Goal: Information Seeking & Learning: Learn about a topic

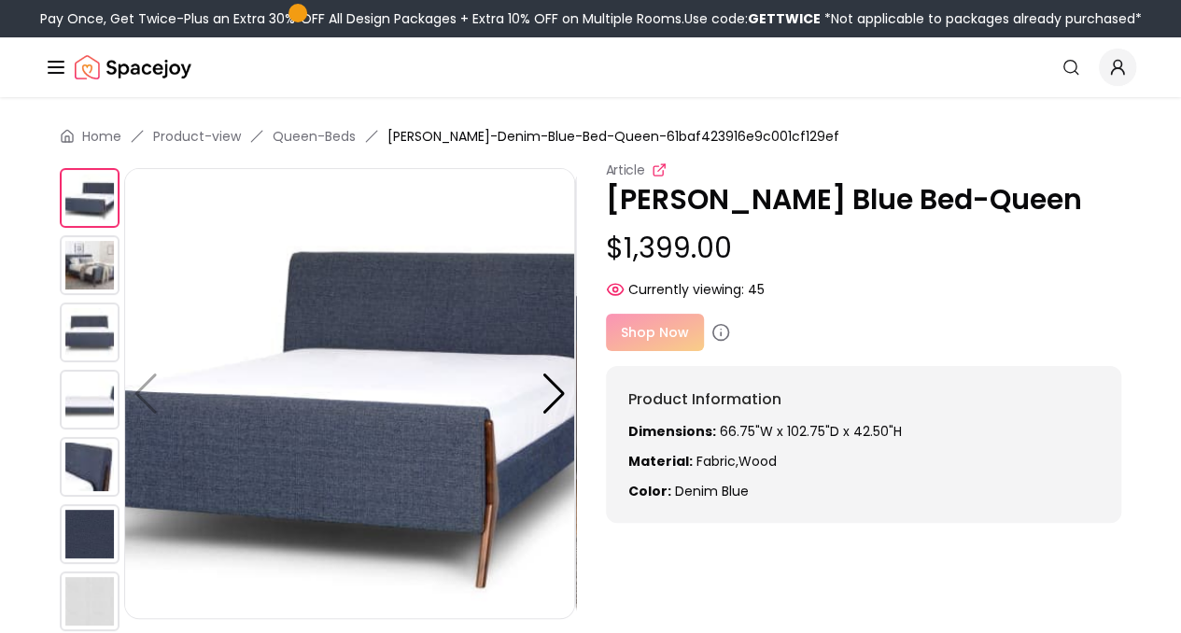
click at [657, 164] on icon at bounding box center [659, 169] width 15 height 15
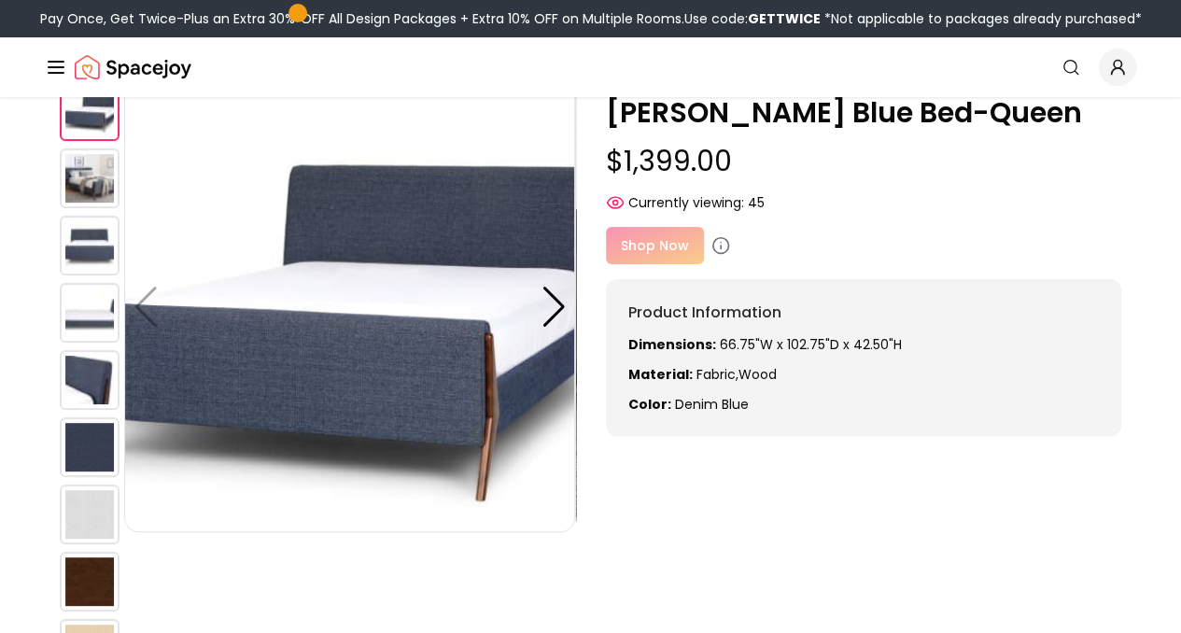
scroll to position [89, 0]
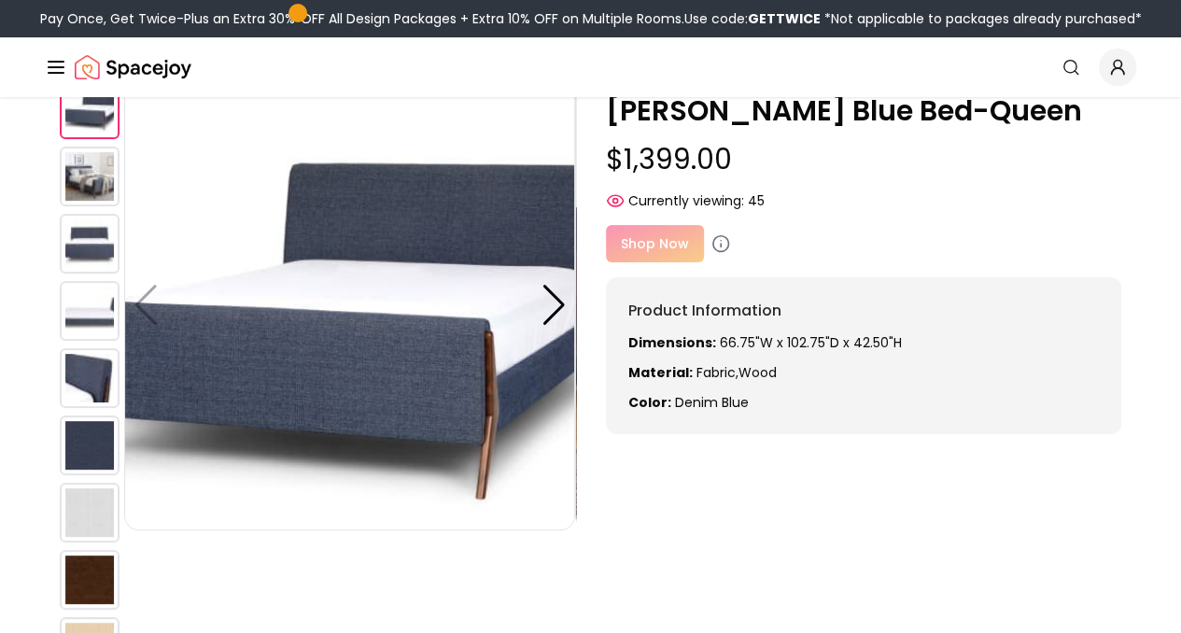
click at [105, 376] on img at bounding box center [90, 378] width 60 height 60
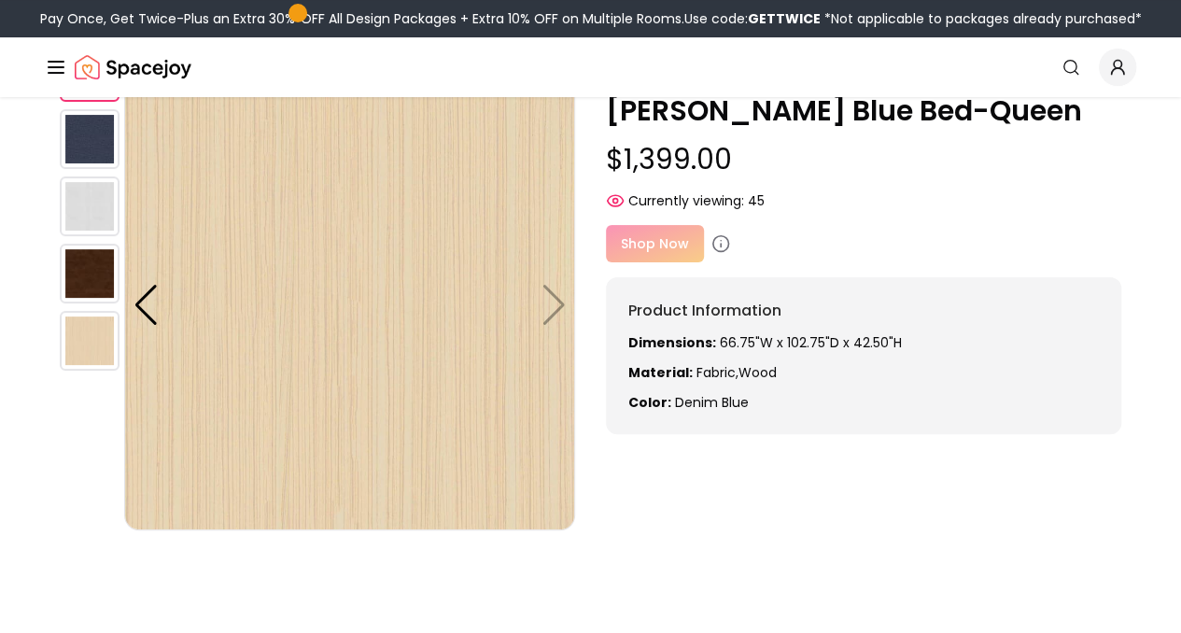
click at [77, 293] on img at bounding box center [90, 274] width 60 height 60
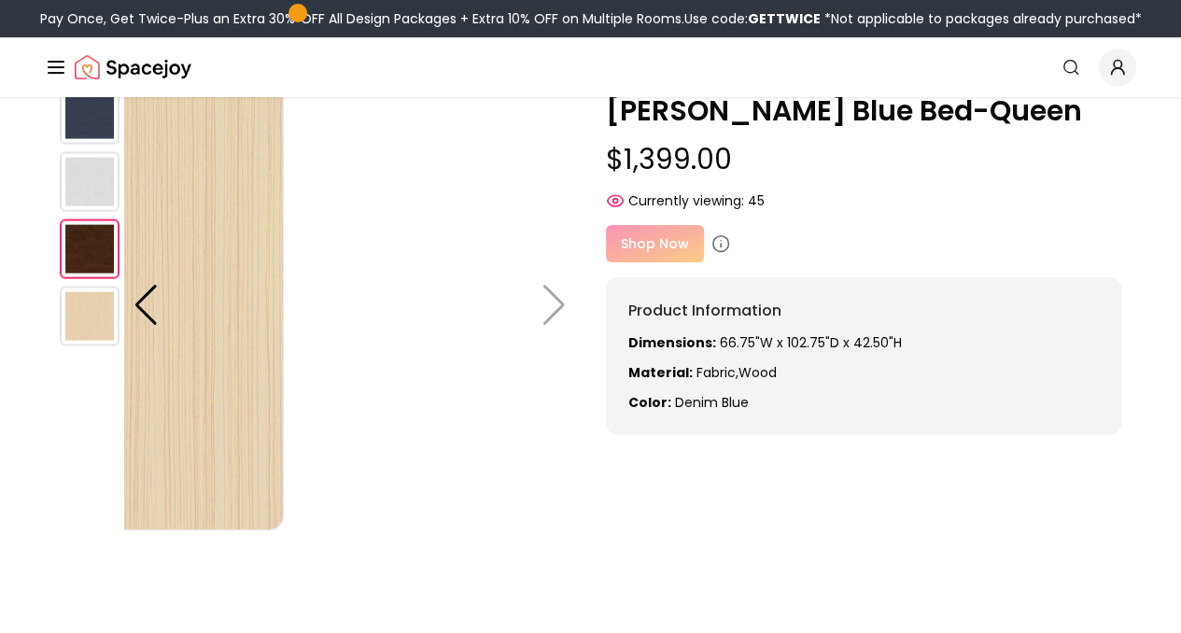
click at [73, 274] on div at bounding box center [92, 51] width 64 height 605
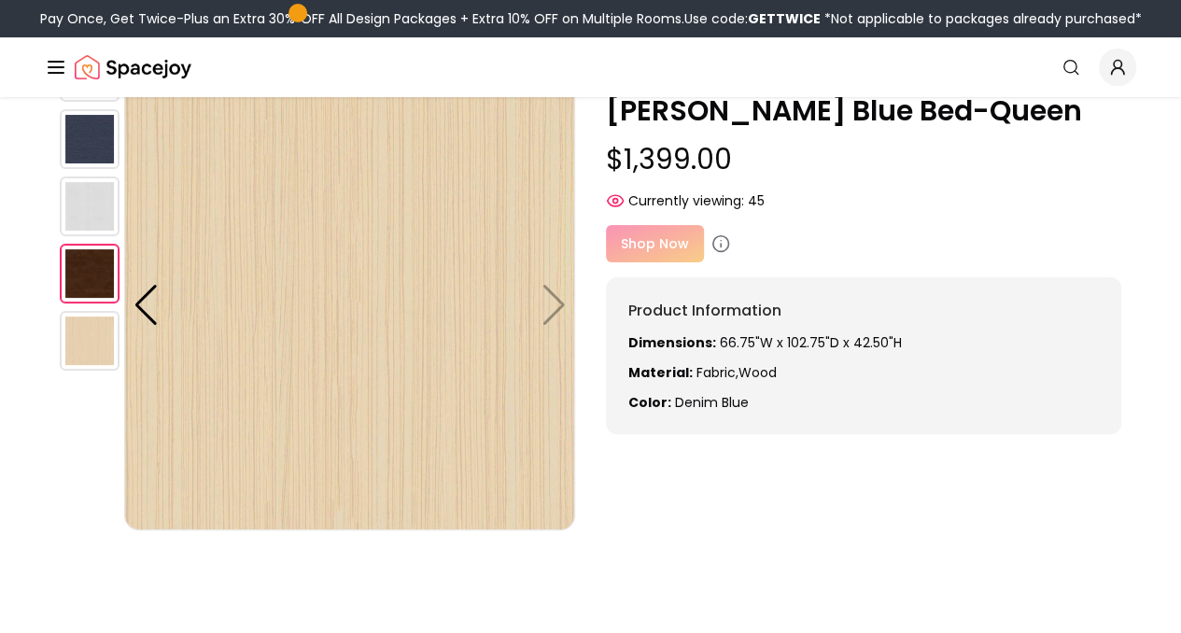
click at [91, 236] on div at bounding box center [92, 75] width 64 height 605
click at [99, 109] on img at bounding box center [90, 139] width 60 height 60
click at [93, 130] on img at bounding box center [90, 139] width 60 height 60
click at [93, 202] on img at bounding box center [90, 206] width 60 height 60
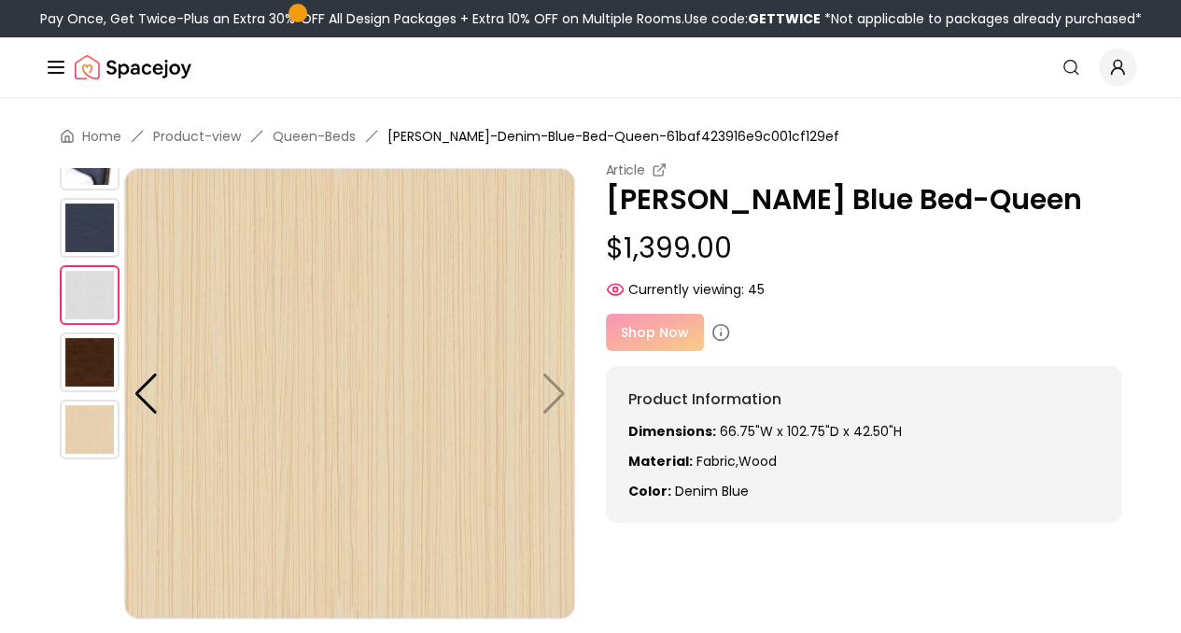
click at [90, 175] on img at bounding box center [90, 161] width 60 height 60
click at [150, 396] on div at bounding box center [145, 393] width 25 height 41
click at [85, 174] on img at bounding box center [90, 161] width 60 height 60
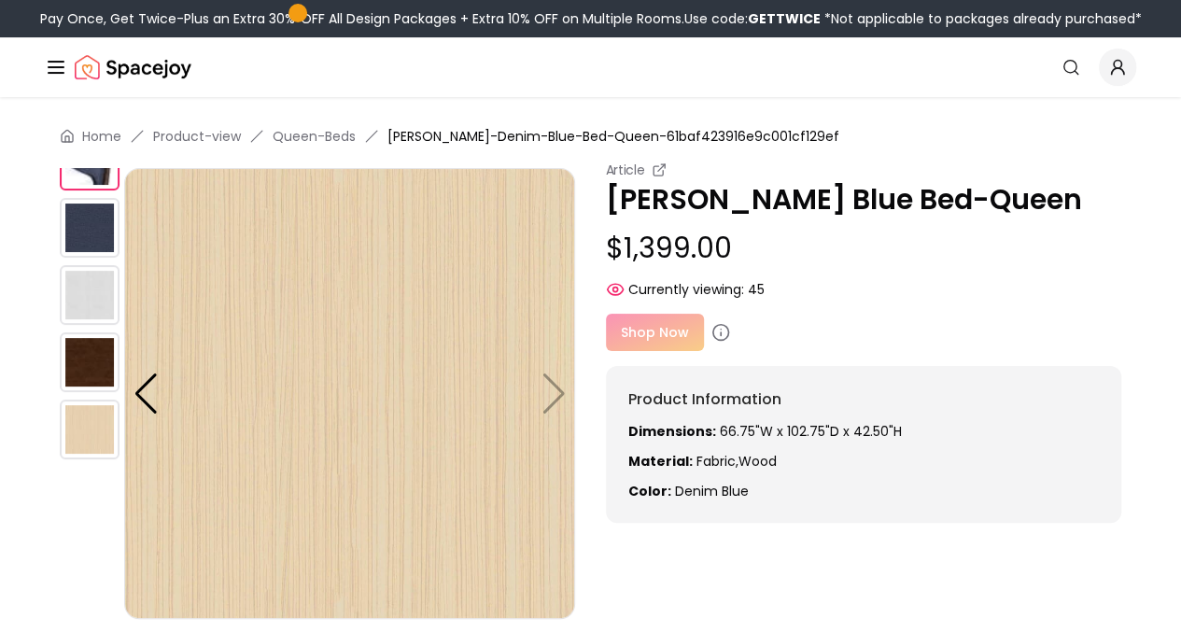
click at [85, 174] on img at bounding box center [90, 161] width 60 height 60
click at [143, 401] on div at bounding box center [145, 393] width 25 height 41
click at [72, 341] on img at bounding box center [90, 362] width 60 height 60
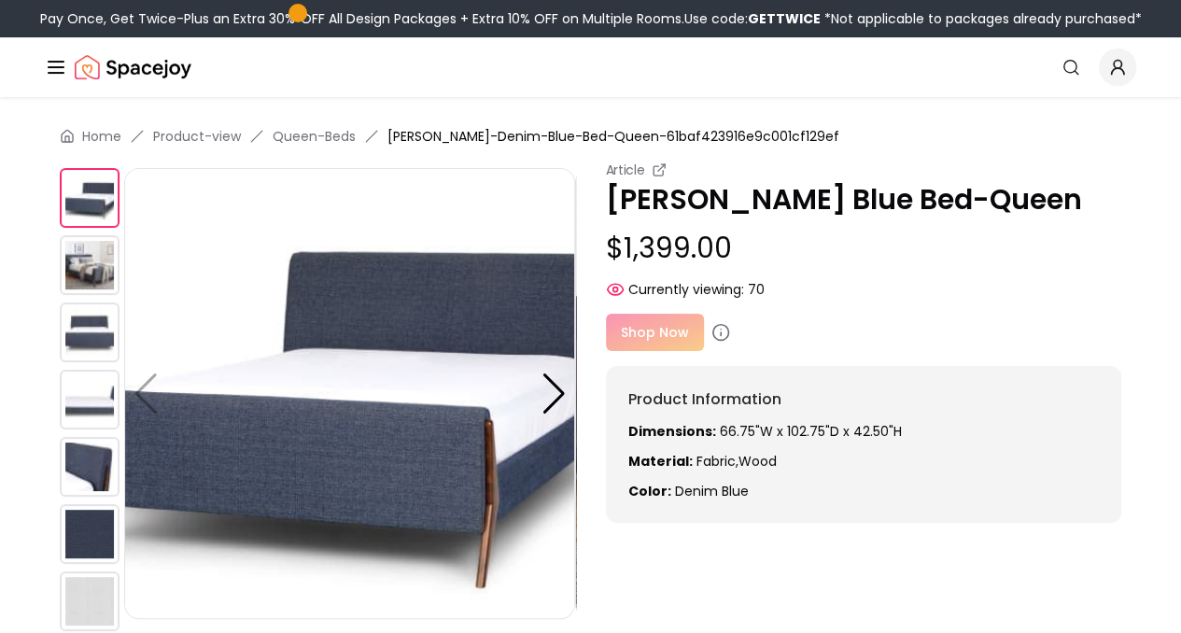
click at [112, 74] on img "Spacejoy" at bounding box center [133, 67] width 117 height 37
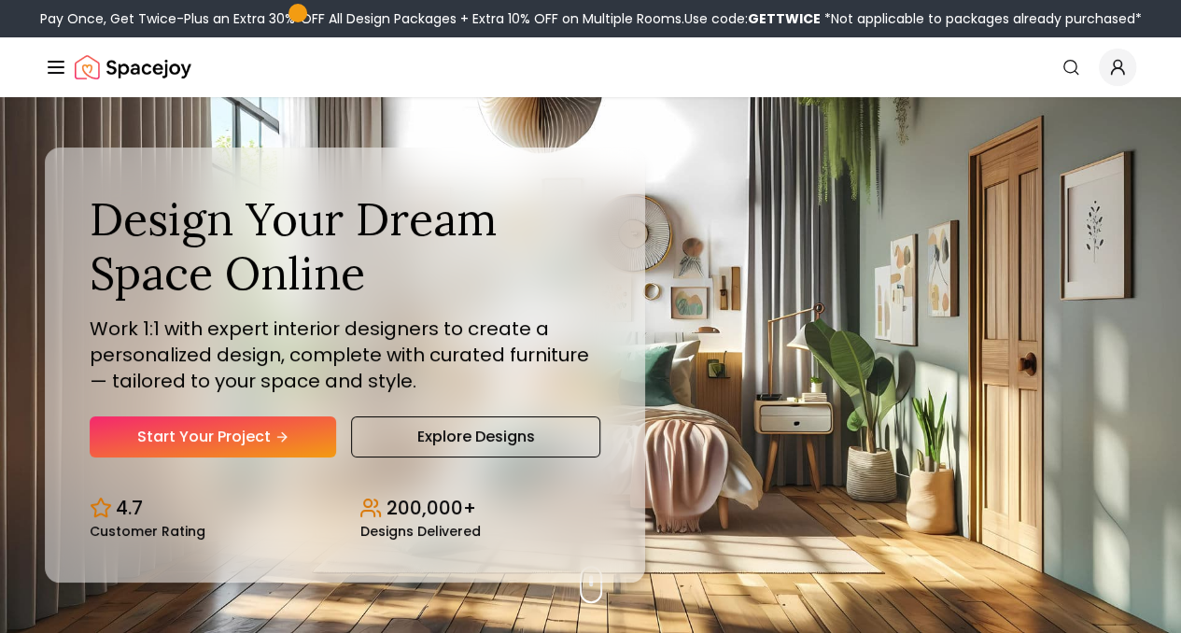
click at [0, 0] on button "How It Works" at bounding box center [0, 0] width 0 height 0
click at [0, 0] on icon "Main" at bounding box center [0, 0] width 0 height 0
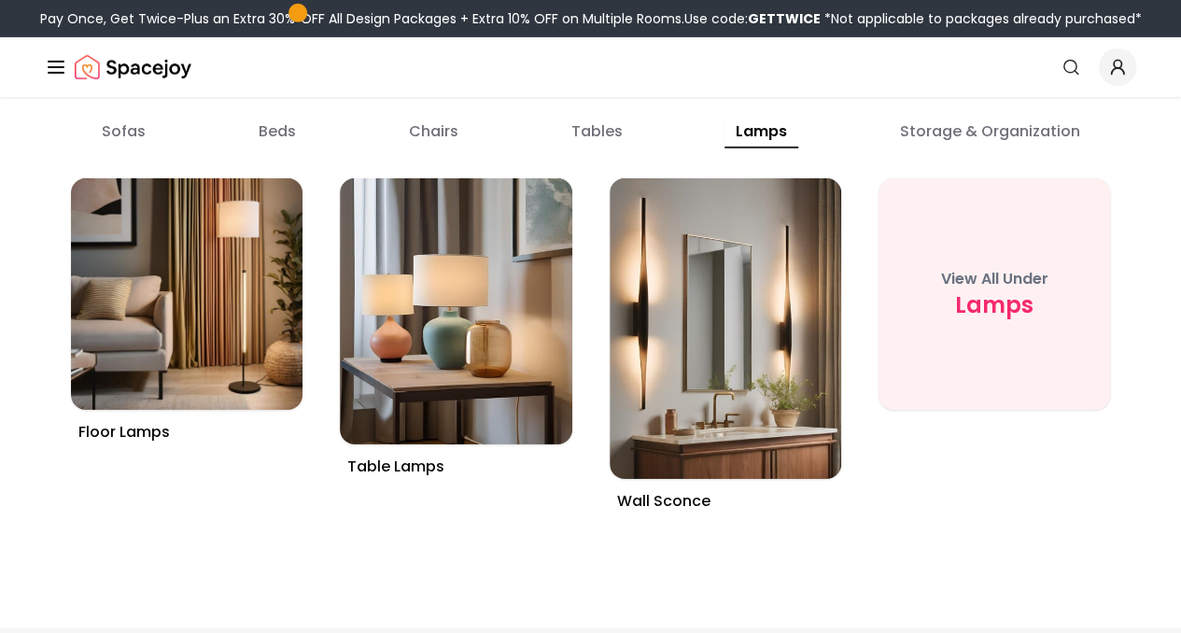
scroll to position [6427, 0]
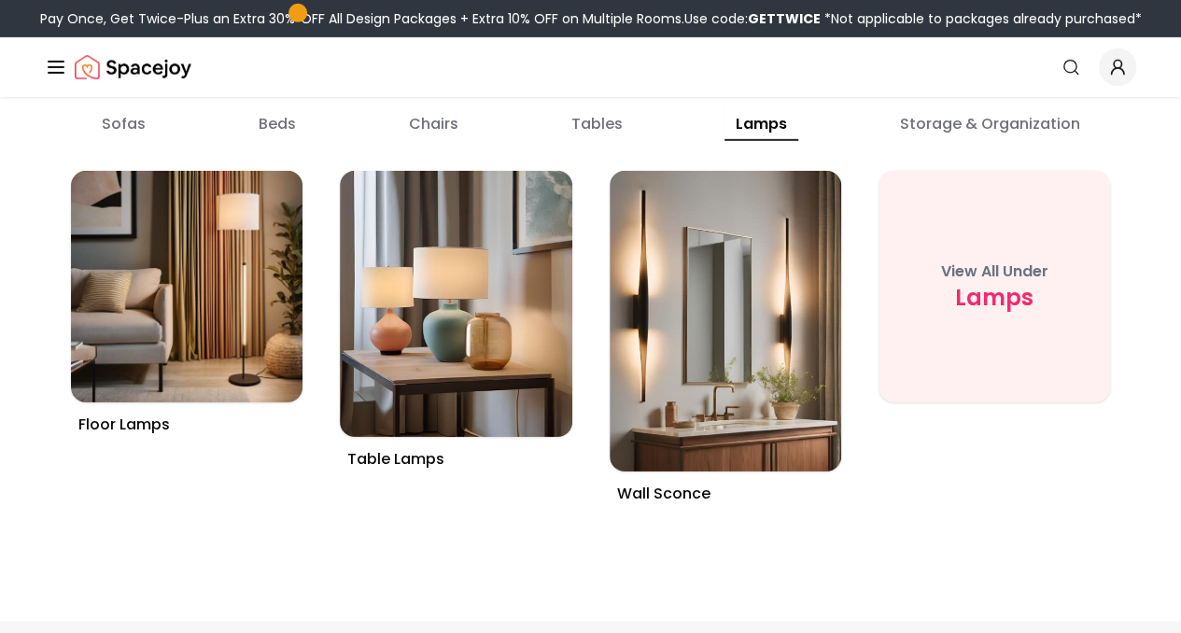
click at [274, 141] on button "beds" at bounding box center [277, 124] width 60 height 34
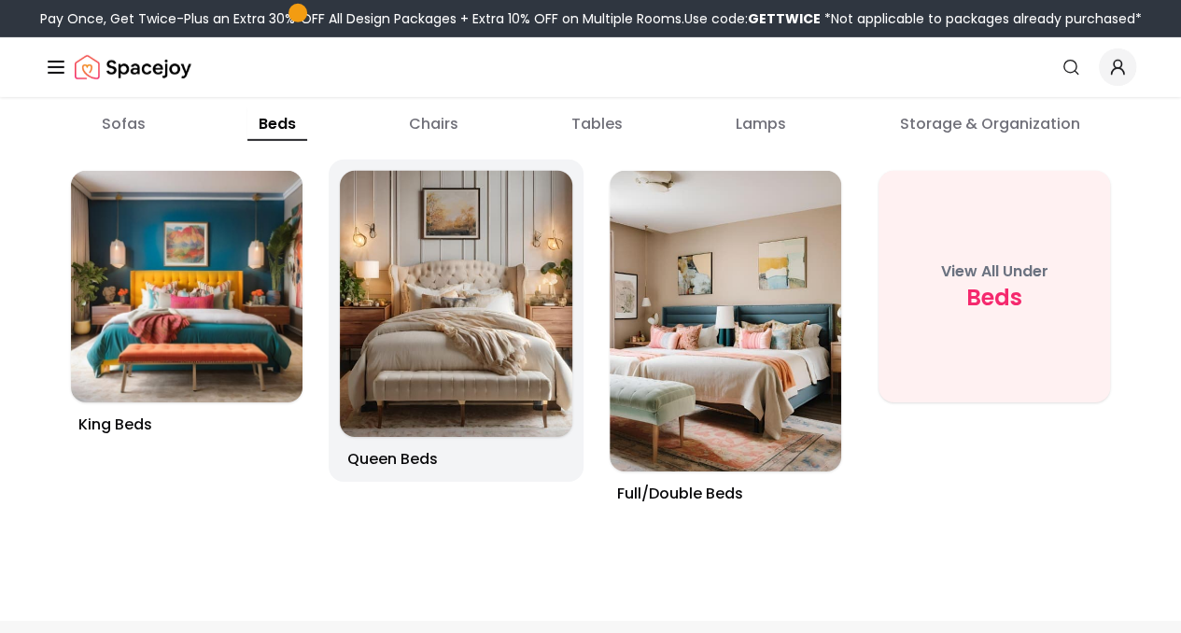
click at [409, 296] on img at bounding box center [456, 304] width 244 height 280
